Goal: Find specific page/section: Find specific page/section

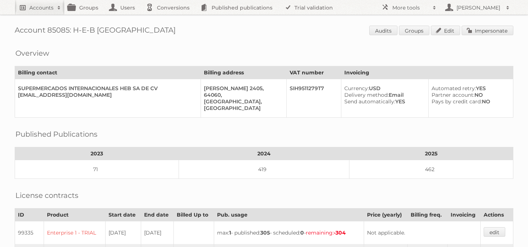
click at [42, 4] on h2 "Accounts" at bounding box center [41, 7] width 24 height 7
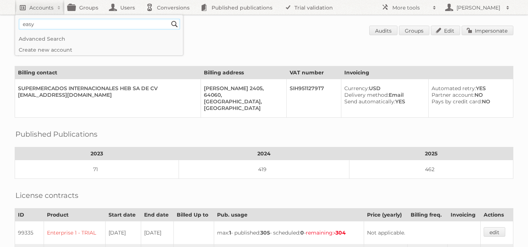
type input"] "easy argentina"
click at [169, 19] on input "Search" at bounding box center [174, 24] width 11 height 11
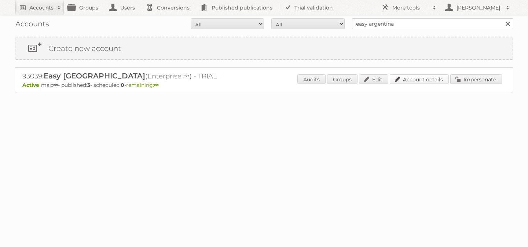
click at [422, 78] on link "Account details" at bounding box center [419, 79] width 59 height 10
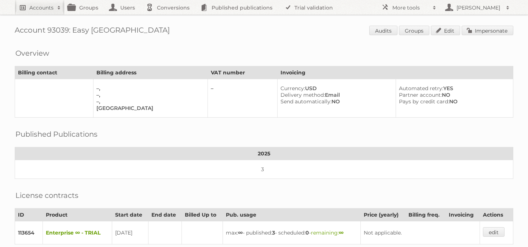
click at [38, 7] on h2 "Accounts" at bounding box center [41, 7] width 24 height 7
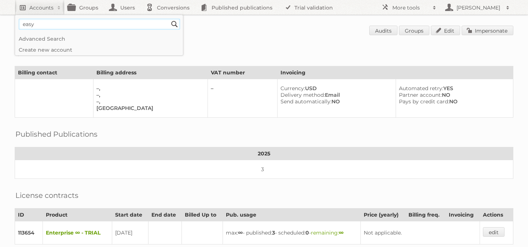
type input"] "easy chile"
click at [169, 19] on input "Search" at bounding box center [174, 24] width 11 height 11
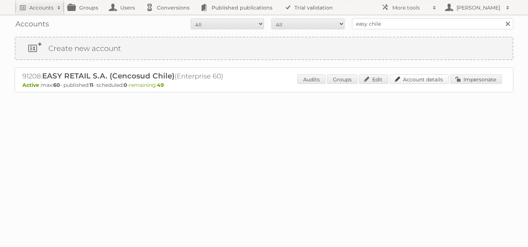
click at [422, 81] on link "Account details" at bounding box center [419, 79] width 59 height 10
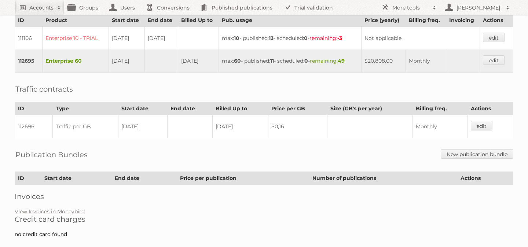
scroll to position [248, 0]
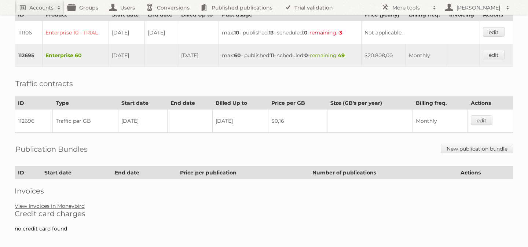
click at [70, 203] on link "View Invoices in Moneybird" at bounding box center [50, 206] width 70 height 7
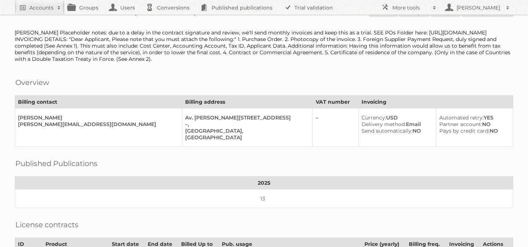
scroll to position [0, 0]
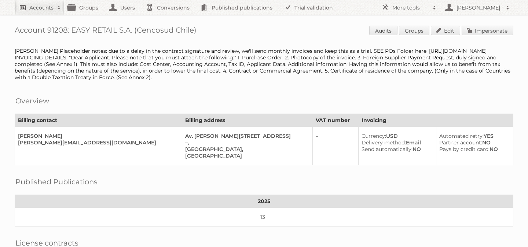
click at [39, 4] on h2 "Accounts" at bounding box center [41, 7] width 24 height 7
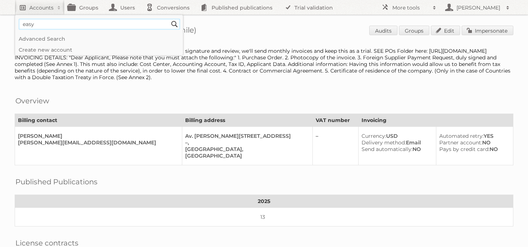
type input"] "easy argentina"
click at [169, 19] on input "Search" at bounding box center [174, 24] width 11 height 11
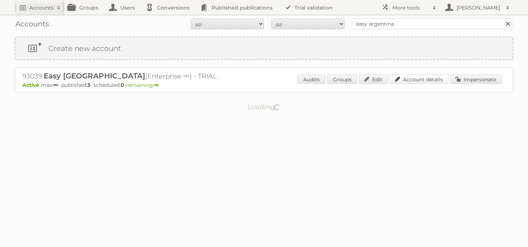
click at [424, 80] on link "Account details" at bounding box center [419, 79] width 59 height 10
